Goal: Information Seeking & Learning: Learn about a topic

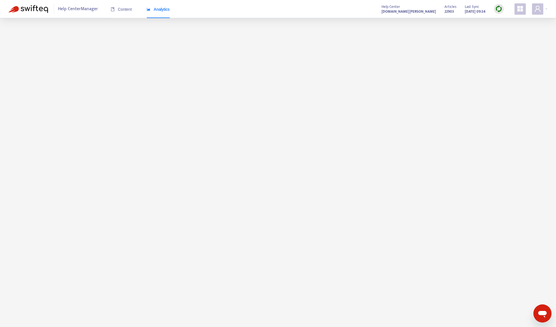
scroll to position [18, 0]
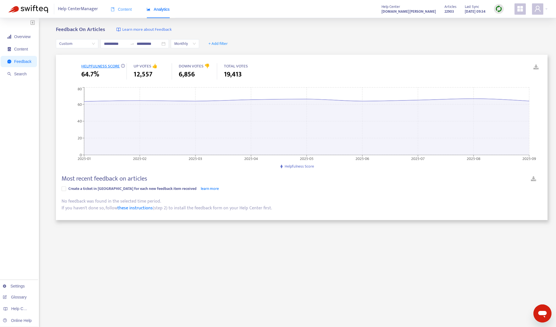
click at [126, 6] on div "Content" at bounding box center [121, 9] width 21 height 17
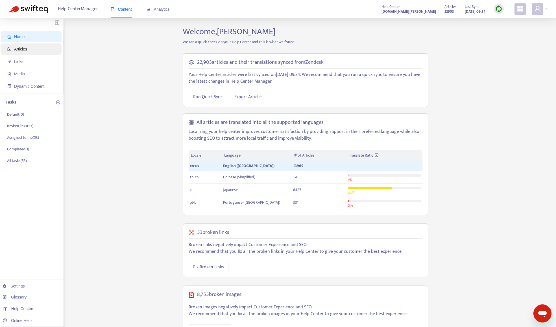
click at [31, 53] on span "Articles" at bounding box center [32, 48] width 50 height 11
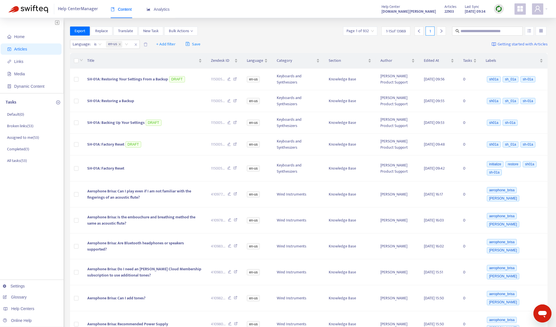
click at [494, 11] on div at bounding box center [499, 9] width 10 height 10
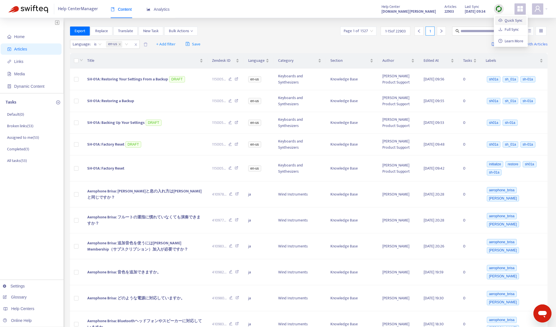
click at [501, 20] on link "Quick Sync" at bounding box center [510, 20] width 24 height 6
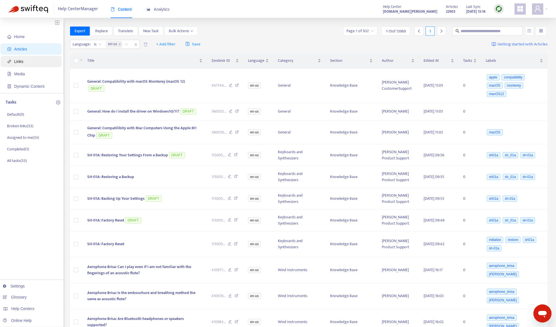
click at [22, 63] on span "Links" at bounding box center [18, 61] width 9 height 5
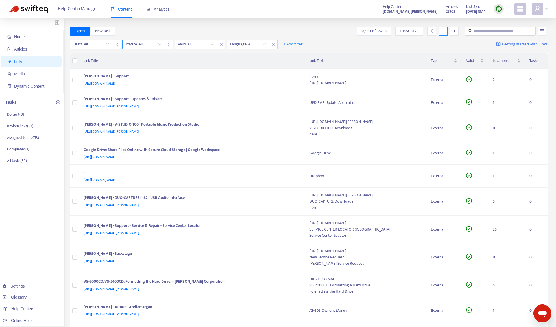
click at [139, 42] on input "search" at bounding box center [144, 44] width 36 height 8
click at [276, 45] on span "close" at bounding box center [273, 44] width 7 height 7
click at [219, 46] on span "close" at bounding box center [221, 44] width 7 height 7
click at [173, 45] on span "close" at bounding box center [168, 44] width 7 height 7
click at [92, 44] on input "search" at bounding box center [91, 44] width 36 height 8
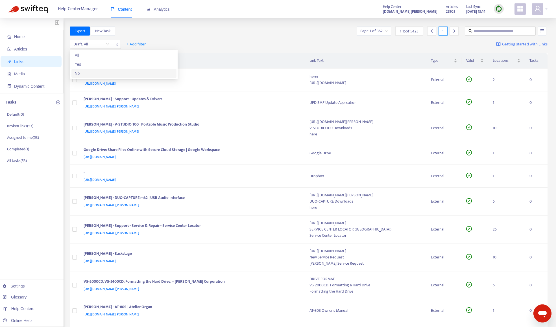
click at [92, 72] on div "No" at bounding box center [124, 73] width 98 height 6
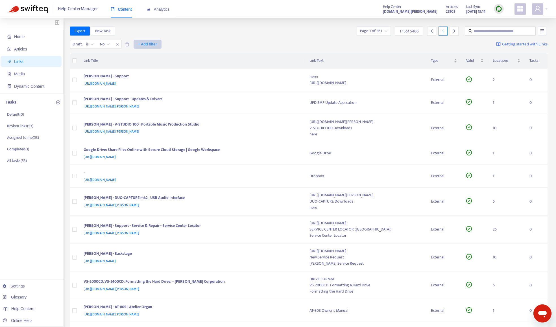
click at [152, 46] on span "+ Add filter" at bounding box center [147, 44] width 19 height 7
click at [151, 90] on span "Private" at bounding box center [147, 92] width 19 height 6
click at [128, 43] on input "search" at bounding box center [144, 44] width 36 height 8
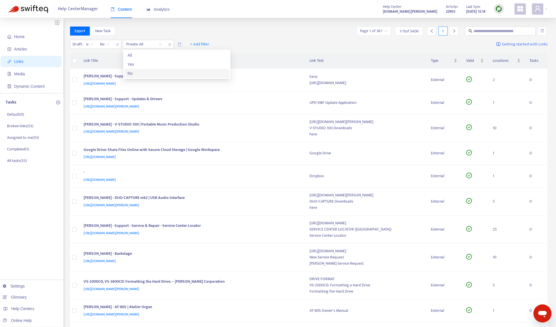
click at [140, 75] on div "No" at bounding box center [177, 73] width 98 height 6
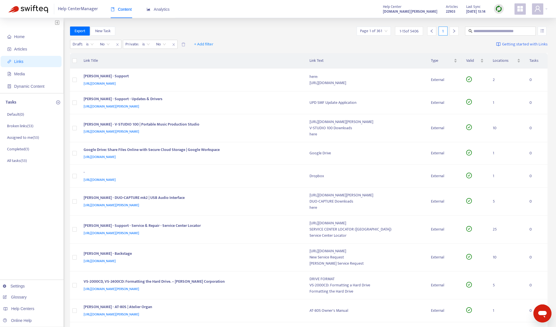
click at [237, 35] on div "Export New Task Page 1 of 361 1 - 15 of 5406 1" at bounding box center [309, 31] width 478 height 9
click at [204, 42] on span "+ Add filter" at bounding box center [203, 44] width 19 height 7
click at [204, 84] on span "Valid" at bounding box center [203, 83] width 19 height 6
click at [201, 45] on input "search" at bounding box center [200, 44] width 36 height 8
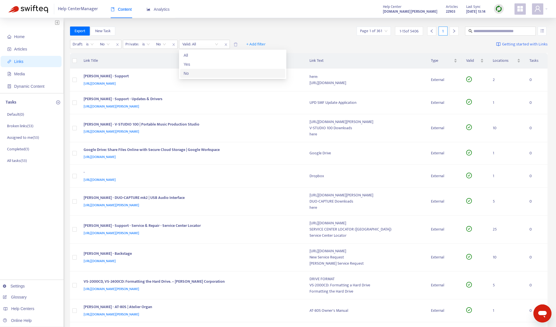
click at [201, 72] on div "No" at bounding box center [233, 73] width 98 height 6
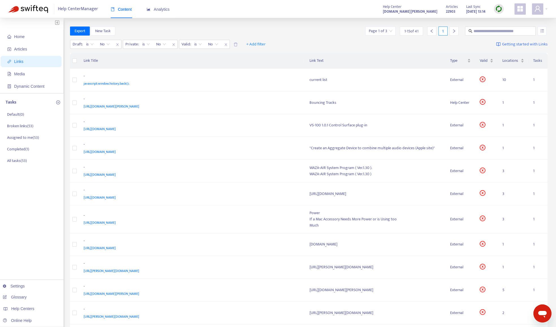
click at [308, 34] on div "Export New Task Page 1 of 3 1 - 15 of 41 1" at bounding box center [309, 31] width 478 height 9
click at [256, 41] on span "+ Add filter" at bounding box center [255, 44] width 19 height 7
click at [256, 56] on span "Language" at bounding box center [255, 56] width 19 height 6
click at [250, 46] on div at bounding box center [250, 44] width 34 height 7
click at [250, 64] on div "en-us" at bounding box center [285, 64] width 98 height 6
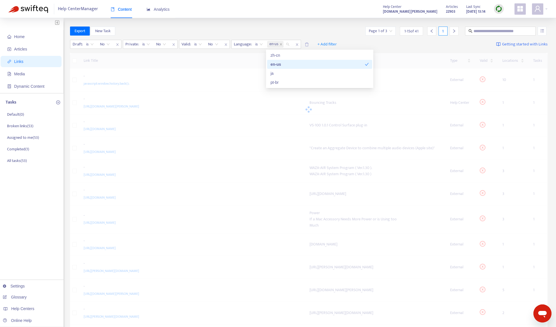
click at [265, 28] on div "Export New Task Page 1 of 3 1 - 15 of 41 1" at bounding box center [309, 31] width 478 height 9
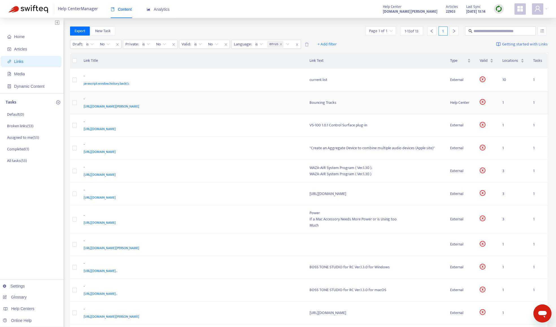
click at [238, 106] on div "[URL][DOMAIN_NAME][PERSON_NAME]" at bounding box center [191, 106] width 215 height 6
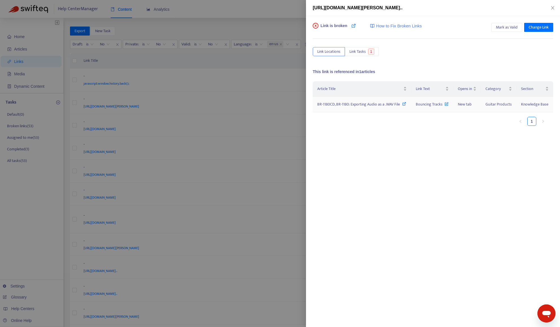
click at [361, 105] on span "BR-1180CD, BR-1180: Exporting Audio as a .WAV File" at bounding box center [358, 104] width 83 height 6
click at [274, 12] on div at bounding box center [280, 163] width 560 height 327
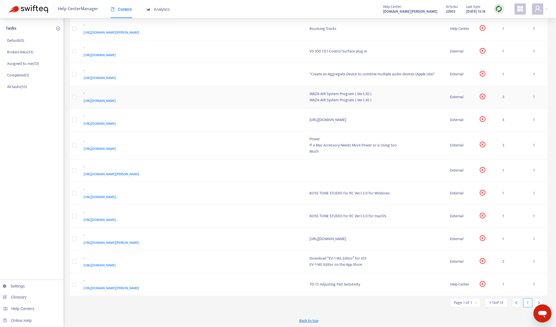
scroll to position [75, 0]
click at [247, 285] on div "[URL][DOMAIN_NAME][PERSON_NAME]" at bounding box center [191, 288] width 215 height 6
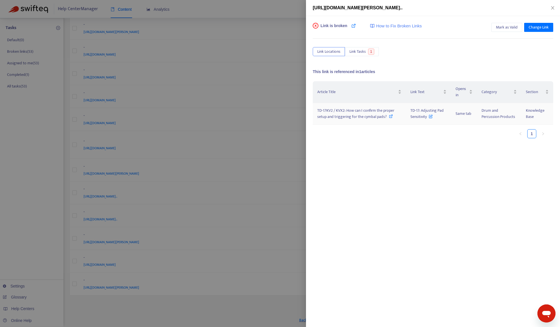
click at [362, 116] on span "TD-17KV2 / KVX2: How can I confirm the proper setup and triggering for the cymb…" at bounding box center [355, 113] width 77 height 13
click at [264, 19] on div at bounding box center [280, 163] width 560 height 327
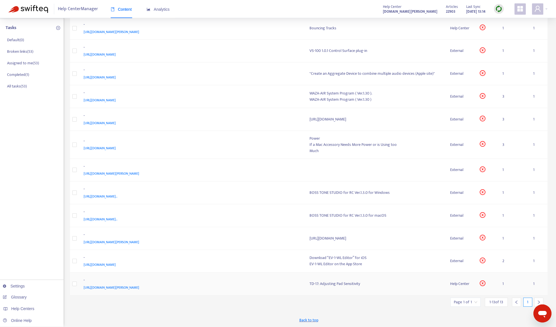
click at [228, 285] on div "[URL][DOMAIN_NAME][PERSON_NAME]" at bounding box center [191, 288] width 215 height 6
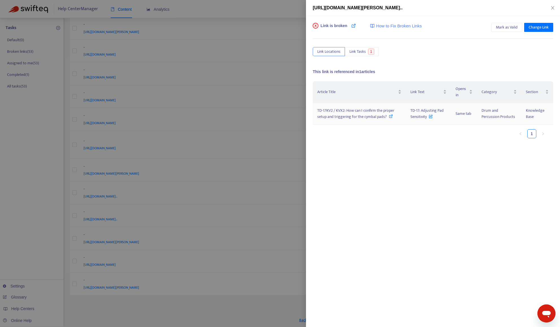
click at [337, 117] on span "TD-17KV2 / KVX2: How can I confirm the proper setup and triggering for the cymb…" at bounding box center [355, 113] width 77 height 13
click at [251, 307] on div at bounding box center [280, 163] width 560 height 327
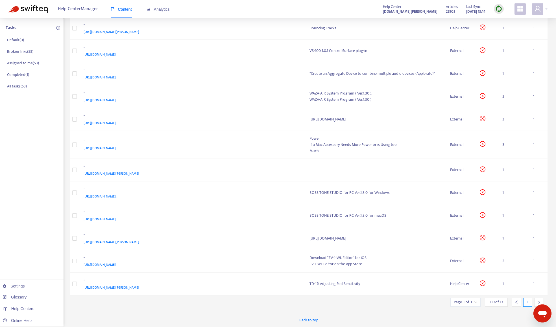
click at [537, 302] on icon "right" at bounding box center [539, 302] width 4 height 4
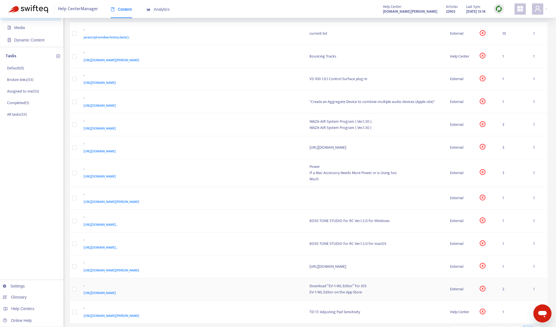
scroll to position [0, 0]
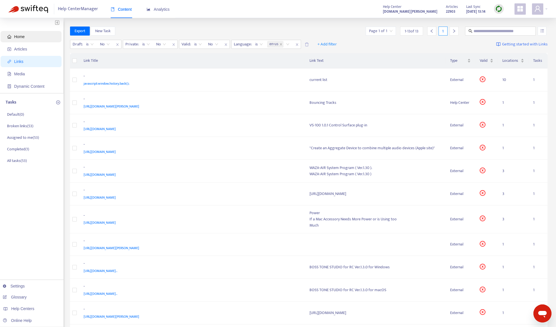
click at [25, 36] on span "Home" at bounding box center [32, 36] width 50 height 11
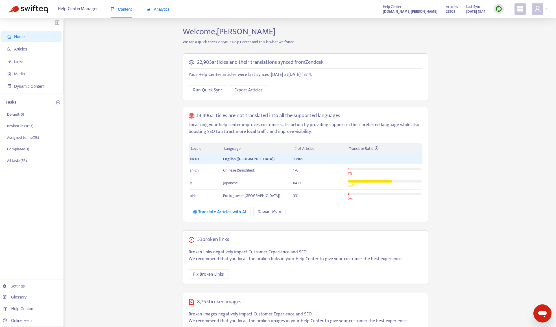
click at [158, 10] on span "Analytics" at bounding box center [158, 9] width 23 height 5
